Goal: Check status

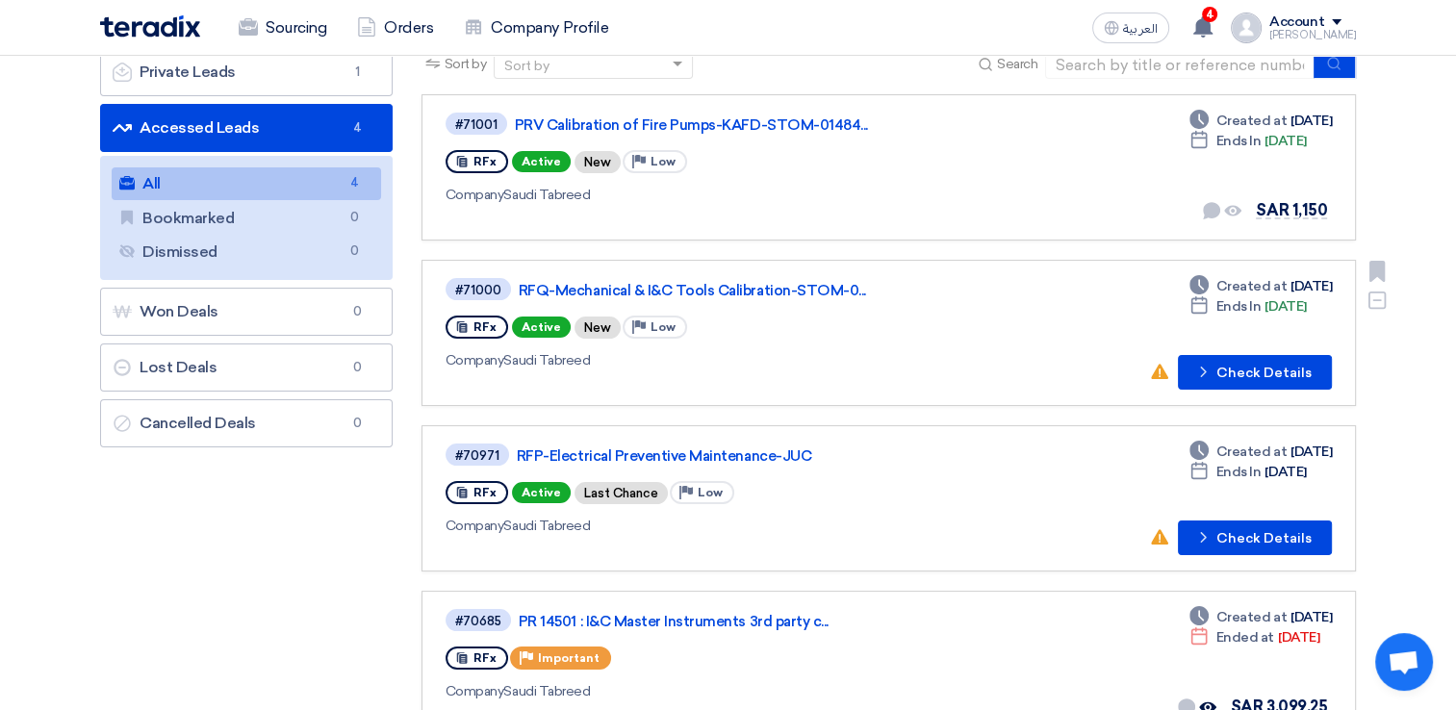
scroll to position [96, 0]
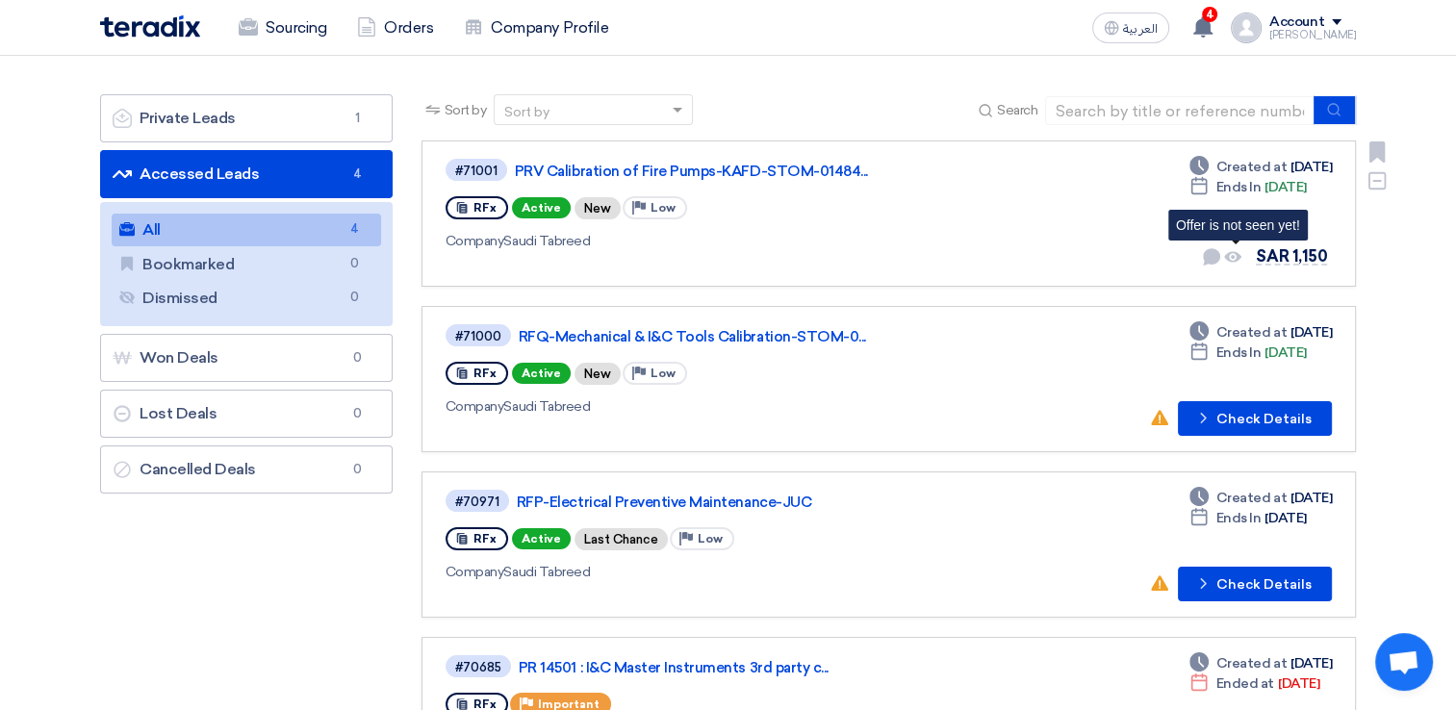
click at [1235, 256] on use at bounding box center [1232, 257] width 17 height 11
click at [798, 221] on div "#71001 PRV Calibration of Fire Pumps-KAFD-STOM-01484... RFx Active New Priority…" at bounding box center [722, 214] width 554 height 114
click at [874, 198] on div "RFx Active New Priority Low" at bounding box center [722, 207] width 554 height 31
click at [700, 171] on link "PRV Calibration of Fire Pumps-KAFD-STOM-01484..." at bounding box center [755, 171] width 481 height 17
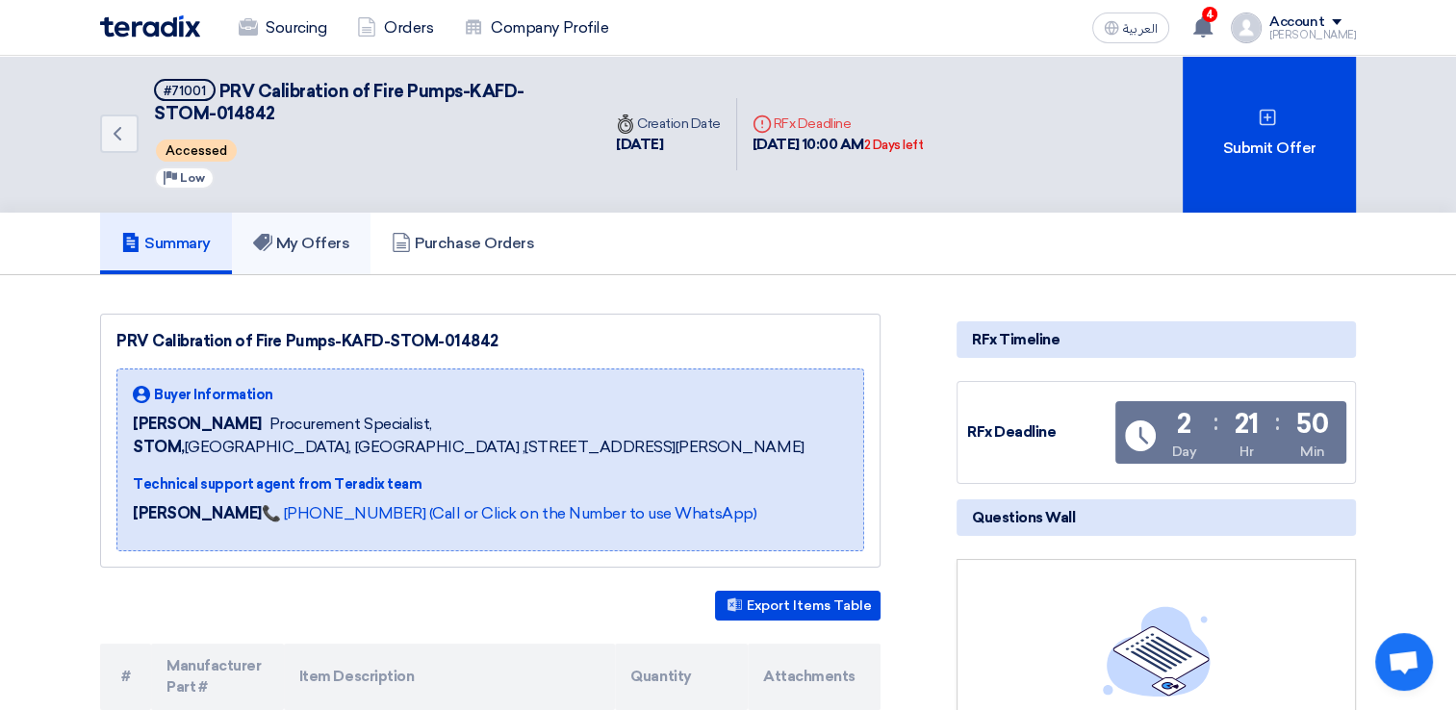
click at [294, 248] on h5 "My Offers" at bounding box center [301, 243] width 97 height 19
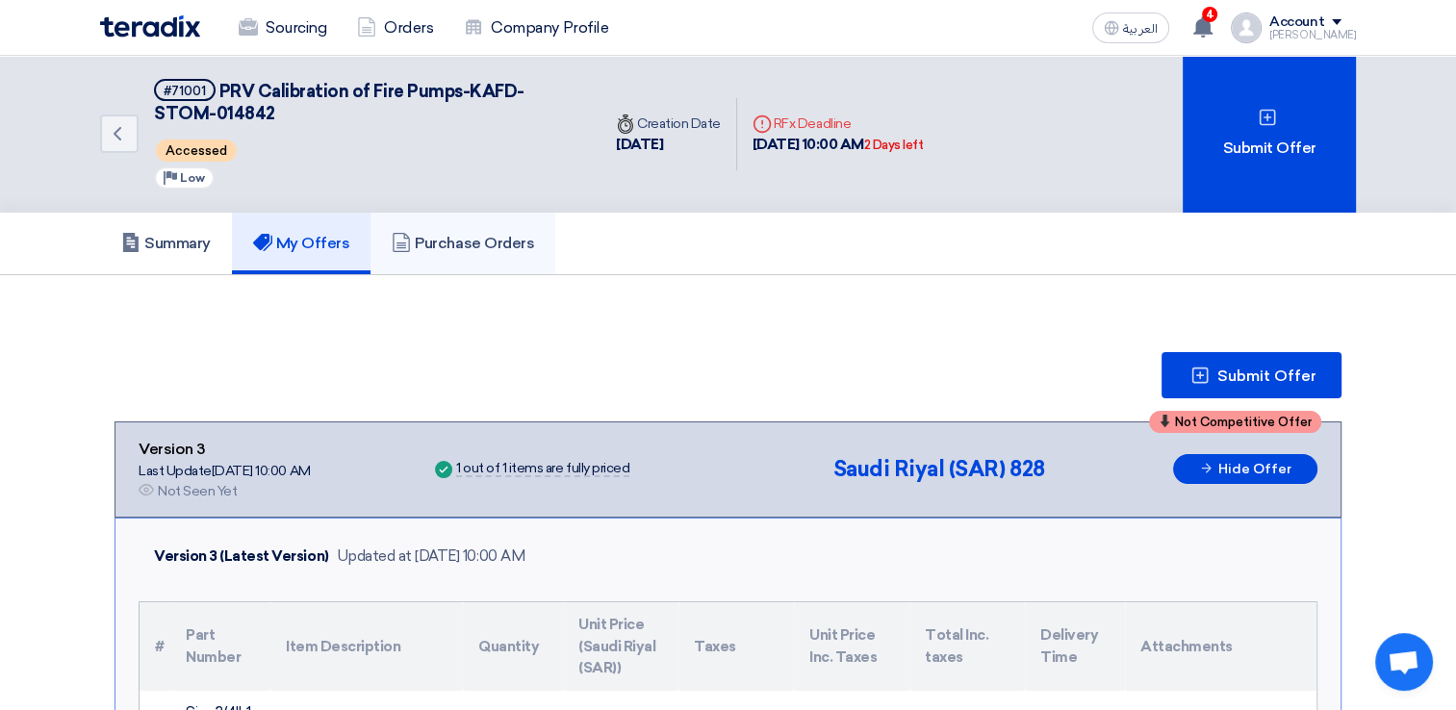
click at [513, 244] on h5 "Purchase Orders" at bounding box center [463, 243] width 142 height 19
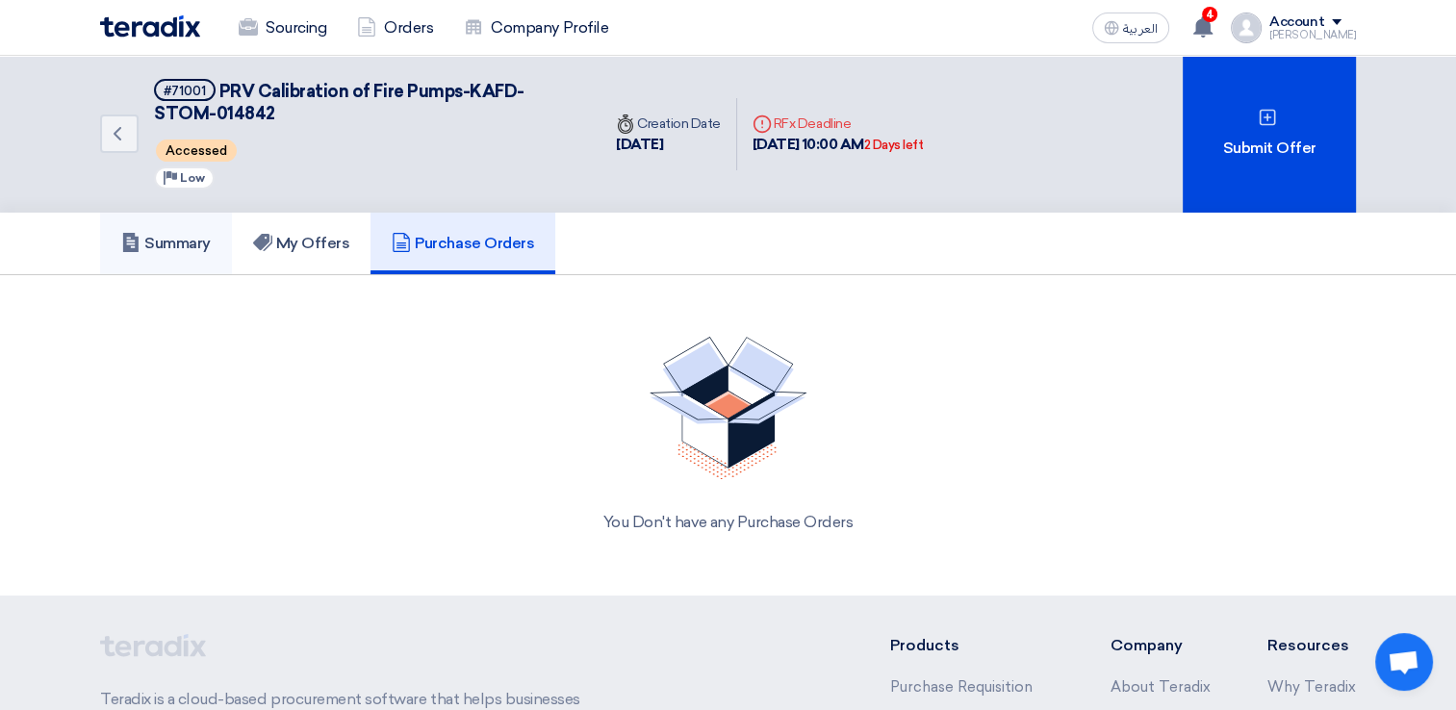
click at [154, 241] on h5 "Summary" at bounding box center [165, 243] width 89 height 19
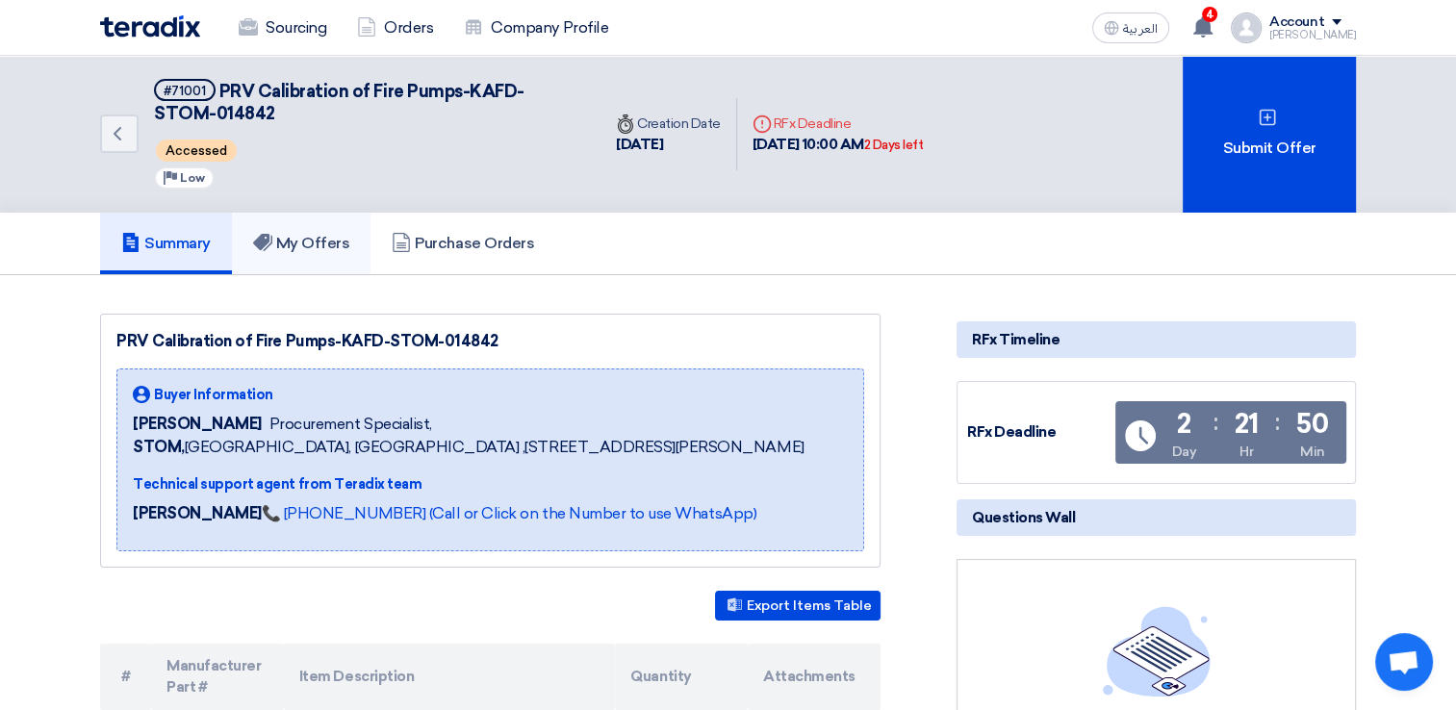
click at [314, 241] on h5 "My Offers" at bounding box center [301, 243] width 97 height 19
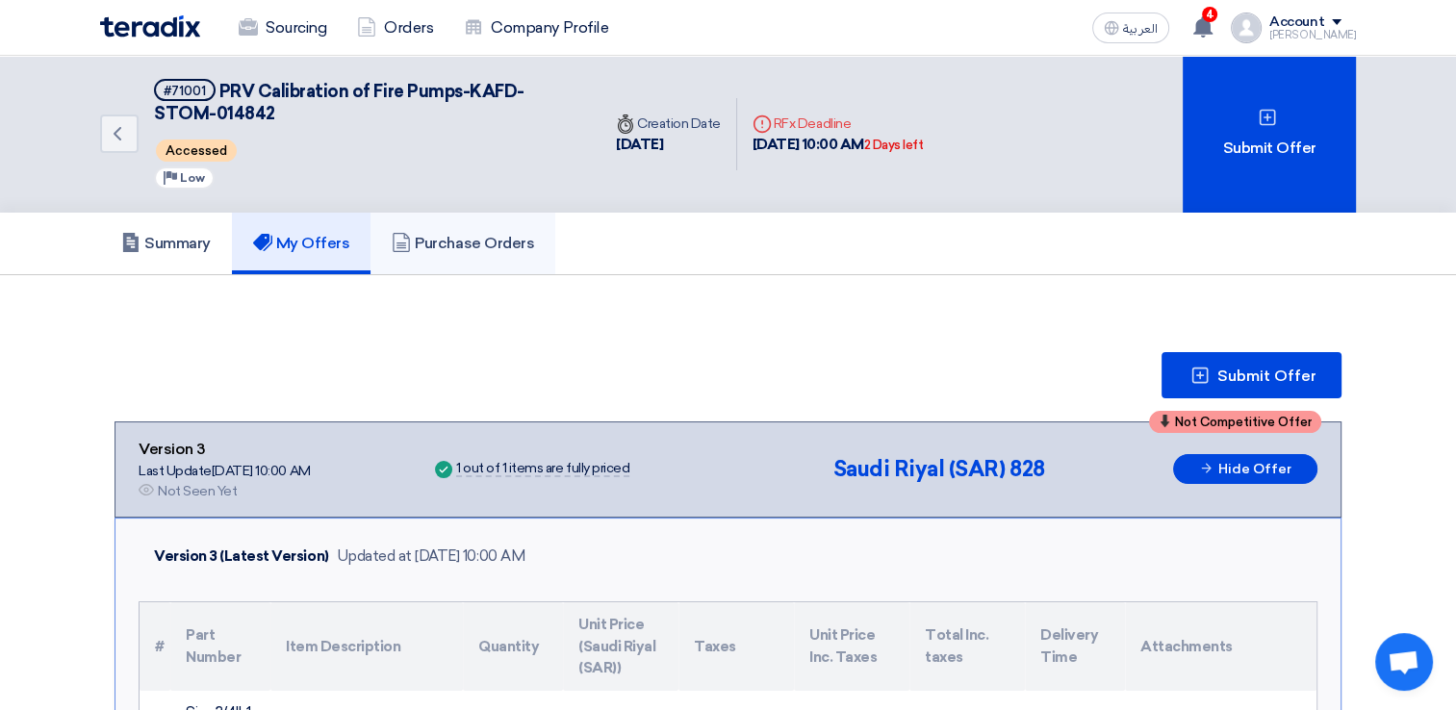
scroll to position [96, 0]
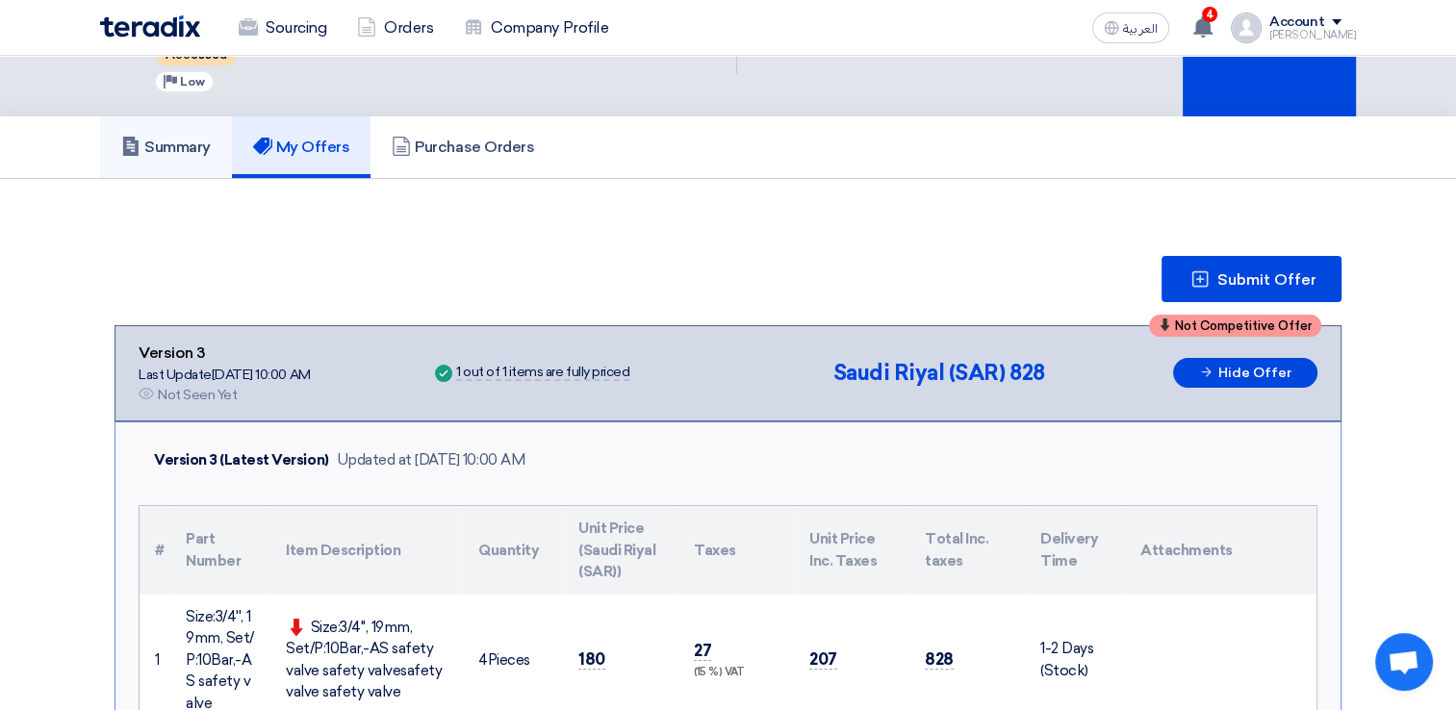
click at [145, 152] on h5 "Summary" at bounding box center [165, 147] width 89 height 19
